Goal: Participate in discussion: Engage in conversation with other users on a specific topic

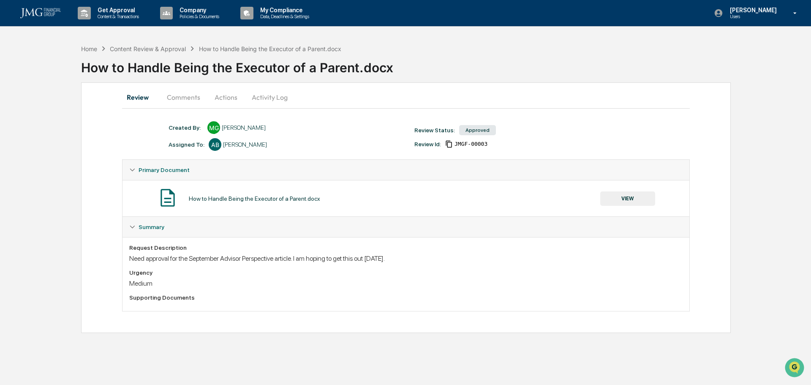
click at [184, 99] on button "Comments" at bounding box center [183, 97] width 47 height 20
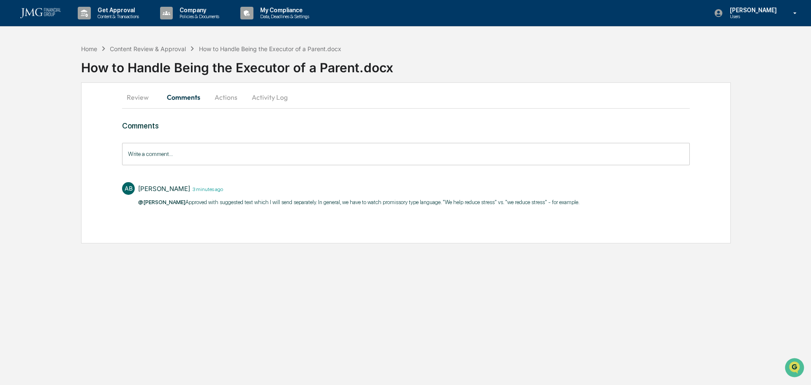
click at [138, 101] on button "Review" at bounding box center [141, 97] width 38 height 20
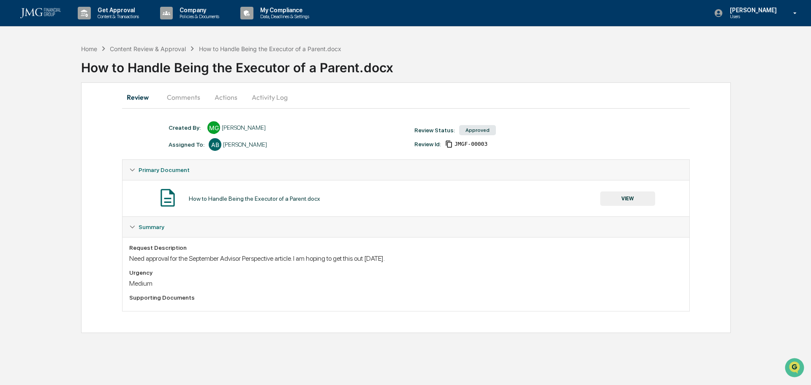
click at [256, 199] on div "How to Handle Being the Executor of a Parent.docx" at bounding box center [254, 198] width 131 height 7
click at [164, 199] on img at bounding box center [167, 197] width 21 height 21
click at [621, 199] on button "VIEW" at bounding box center [627, 198] width 55 height 14
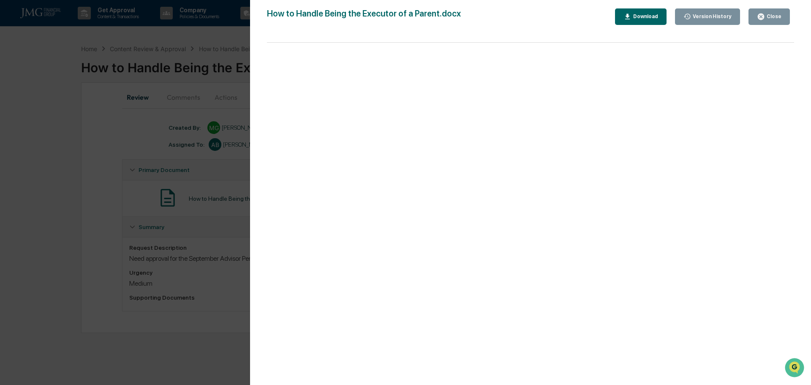
click at [780, 16] on div "Close" at bounding box center [773, 17] width 16 height 6
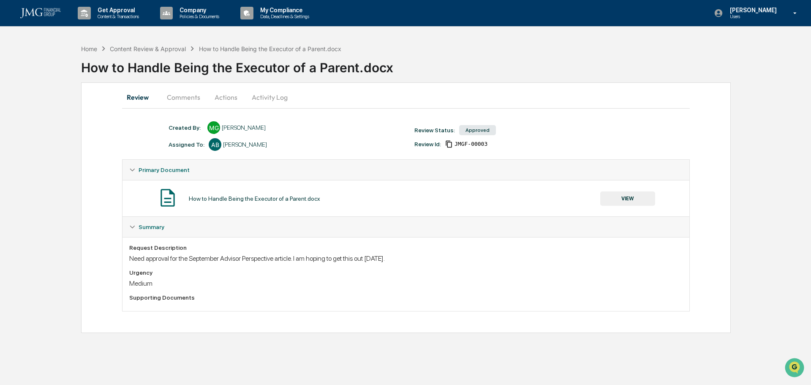
click at [188, 95] on button "Comments" at bounding box center [183, 97] width 47 height 20
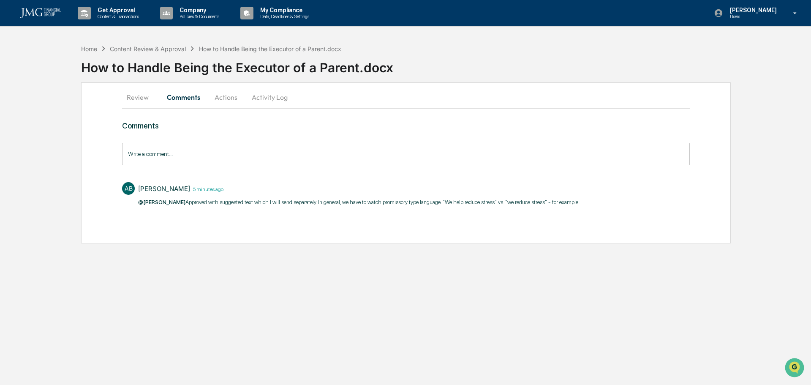
click at [154, 149] on div "Write a comment... Write a comment..." at bounding box center [406, 154] width 568 height 22
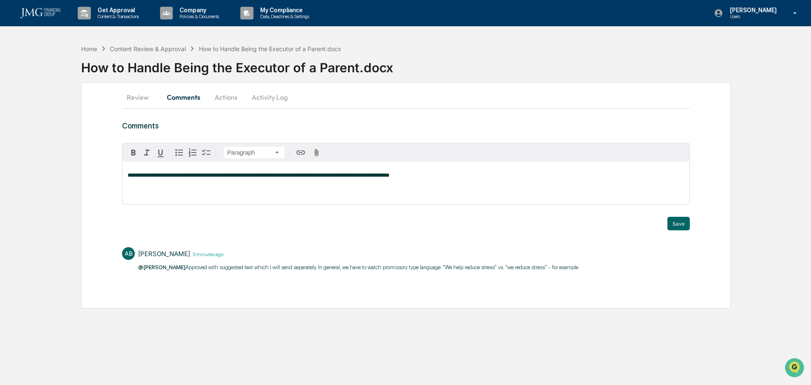
click at [681, 226] on button "Save" at bounding box center [679, 224] width 22 height 14
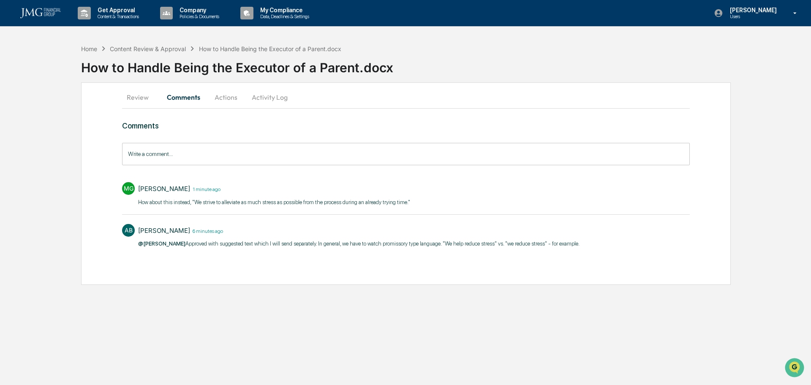
click at [232, 157] on input "Write a comment..." at bounding box center [406, 154] width 568 height 22
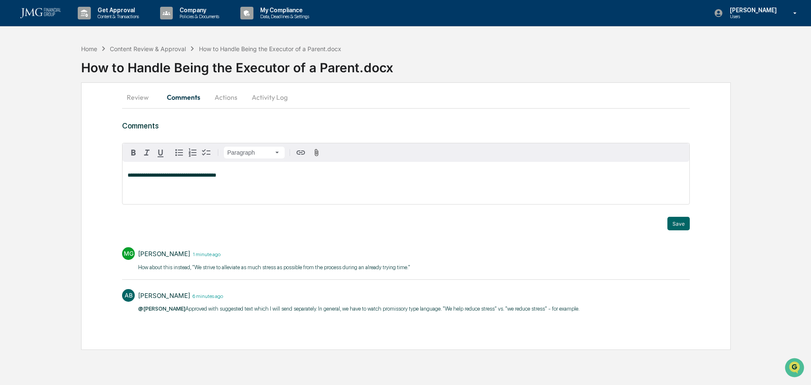
click at [675, 222] on button "Save" at bounding box center [679, 224] width 22 height 14
